Goal: Answer question/provide support: Share knowledge or assist other users

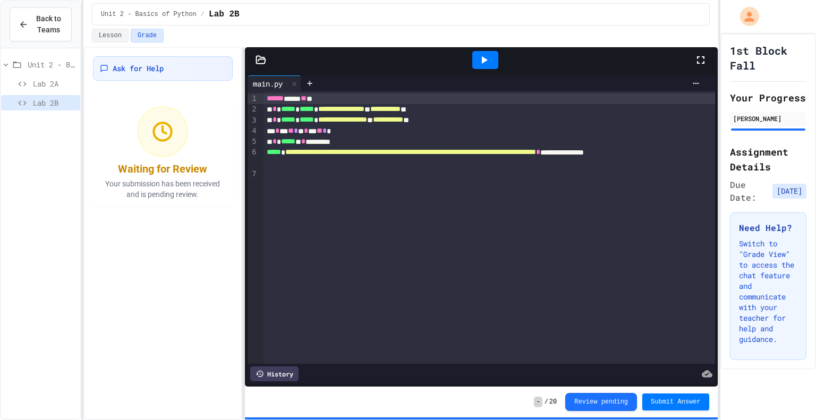
click at [486, 48] on div at bounding box center [485, 60] width 37 height 29
click at [488, 64] on icon at bounding box center [484, 60] width 13 height 13
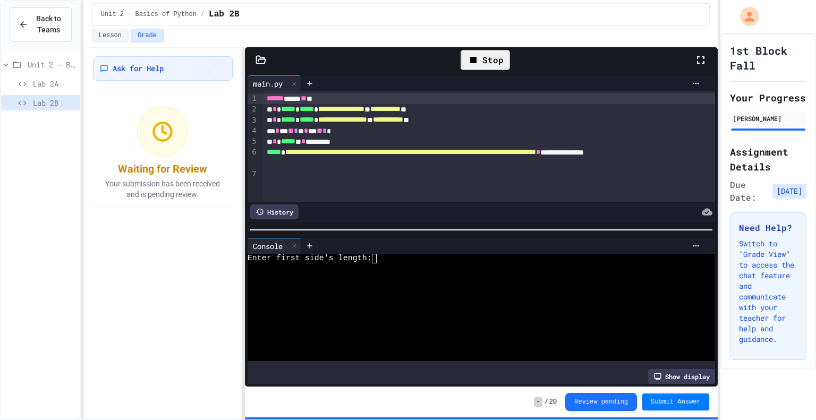
click at [373, 271] on div at bounding box center [477, 269] width 459 height 10
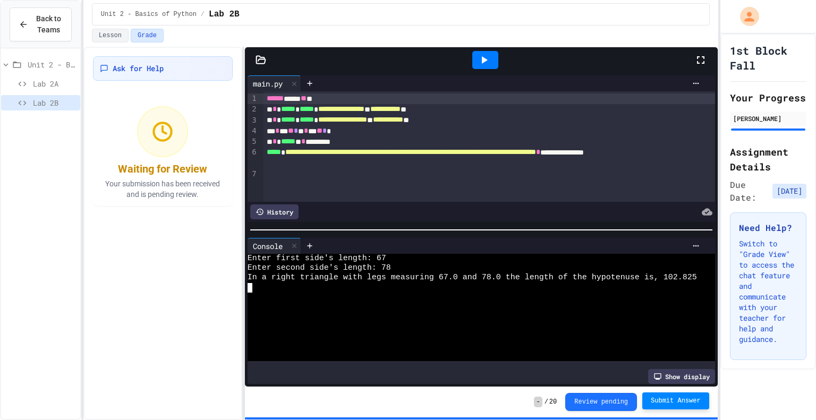
click at [660, 399] on span "Submit Answer" at bounding box center [676, 401] width 50 height 9
click at [105, 39] on button "Lesson" at bounding box center [110, 36] width 37 height 14
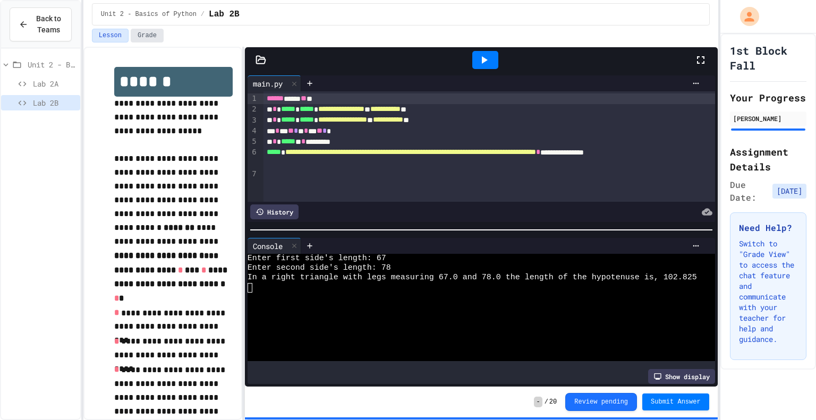
click at [151, 36] on button "Grade" at bounding box center [147, 36] width 33 height 14
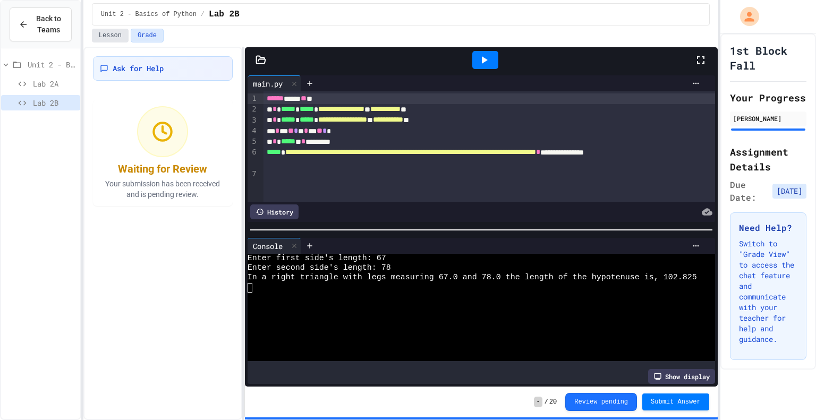
click at [123, 33] on button "Lesson" at bounding box center [110, 36] width 37 height 14
